Goal: Task Accomplishment & Management: Complete application form

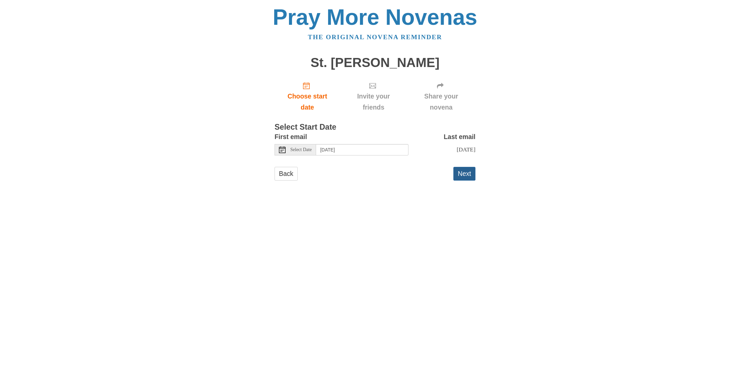
click at [465, 172] on button "Next" at bounding box center [464, 174] width 22 height 14
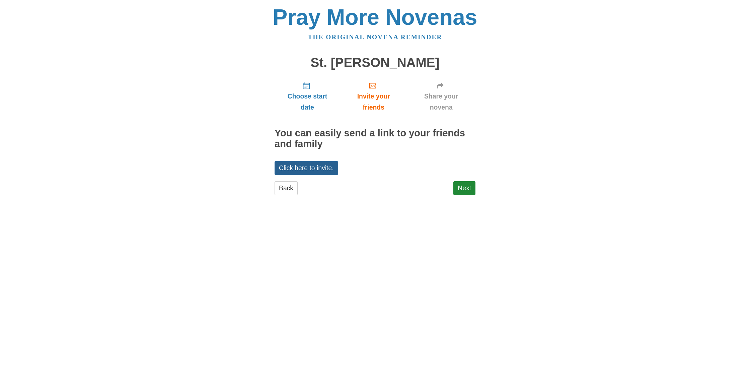
click at [306, 165] on link "Click here to invite." at bounding box center [307, 168] width 64 height 14
click at [308, 166] on link "Click here to invite." at bounding box center [307, 168] width 64 height 14
click at [460, 185] on link "Next" at bounding box center [464, 188] width 22 height 14
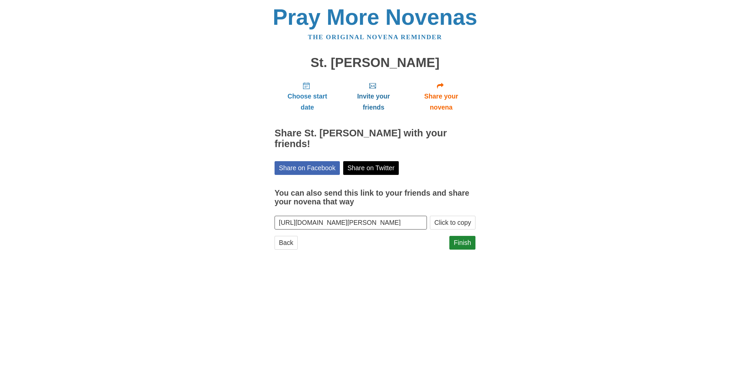
click at [374, 89] on link "Invite your friends" at bounding box center [373, 96] width 67 height 40
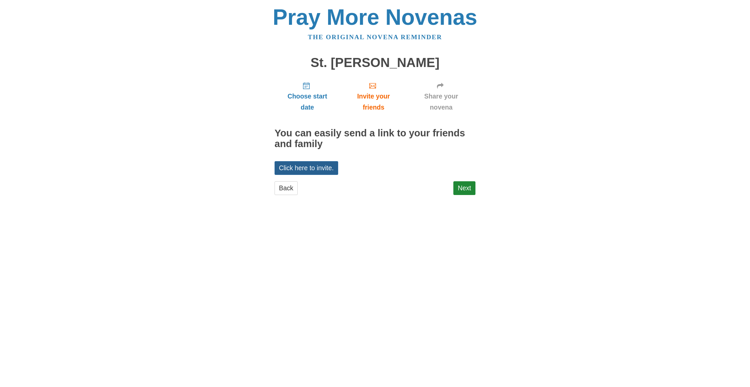
click at [284, 166] on link "Click here to invite." at bounding box center [307, 168] width 64 height 14
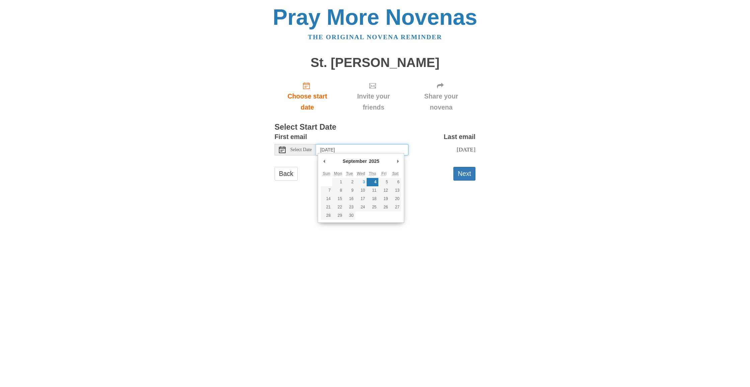
click at [359, 147] on input "[DATE]" at bounding box center [362, 149] width 92 height 11
type input "Wednesday, September 3rd"
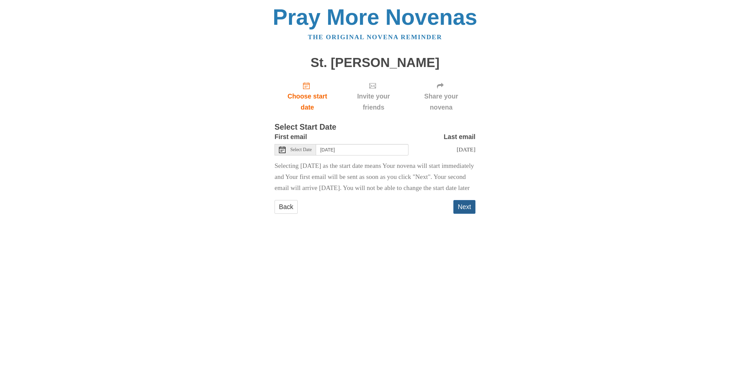
click at [459, 214] on button "Next" at bounding box center [464, 207] width 22 height 14
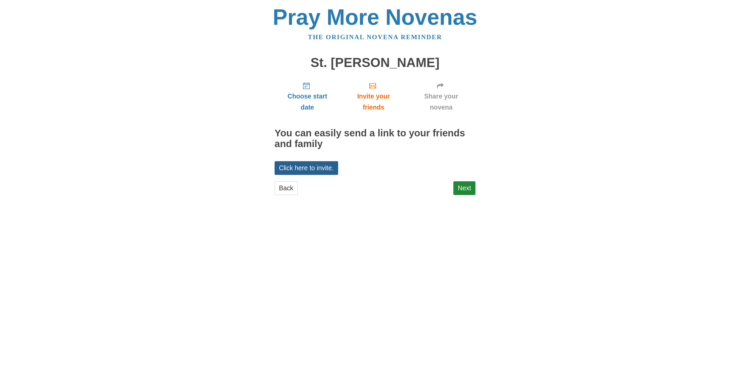
click at [313, 166] on link "Click here to invite." at bounding box center [307, 168] width 64 height 14
click at [467, 186] on link "Next" at bounding box center [464, 188] width 22 height 14
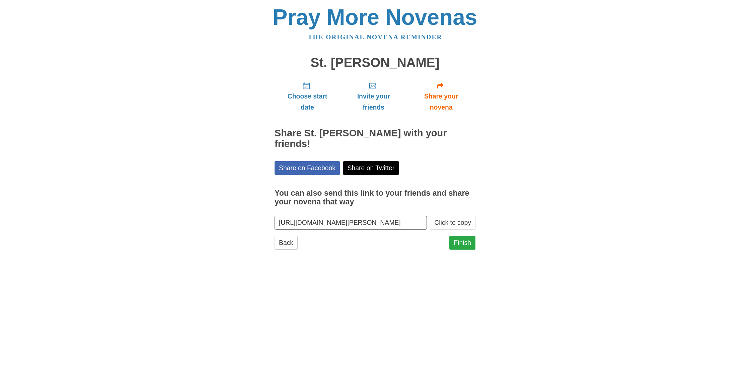
click at [463, 236] on link "Finish" at bounding box center [462, 243] width 26 height 14
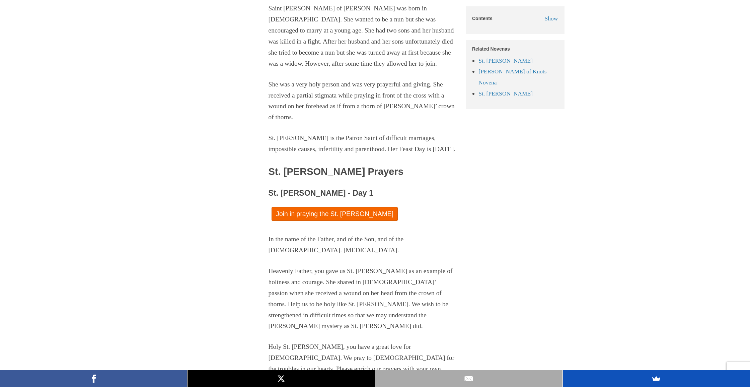
scroll to position [467, 0]
